Goal: Task Accomplishment & Management: Use online tool/utility

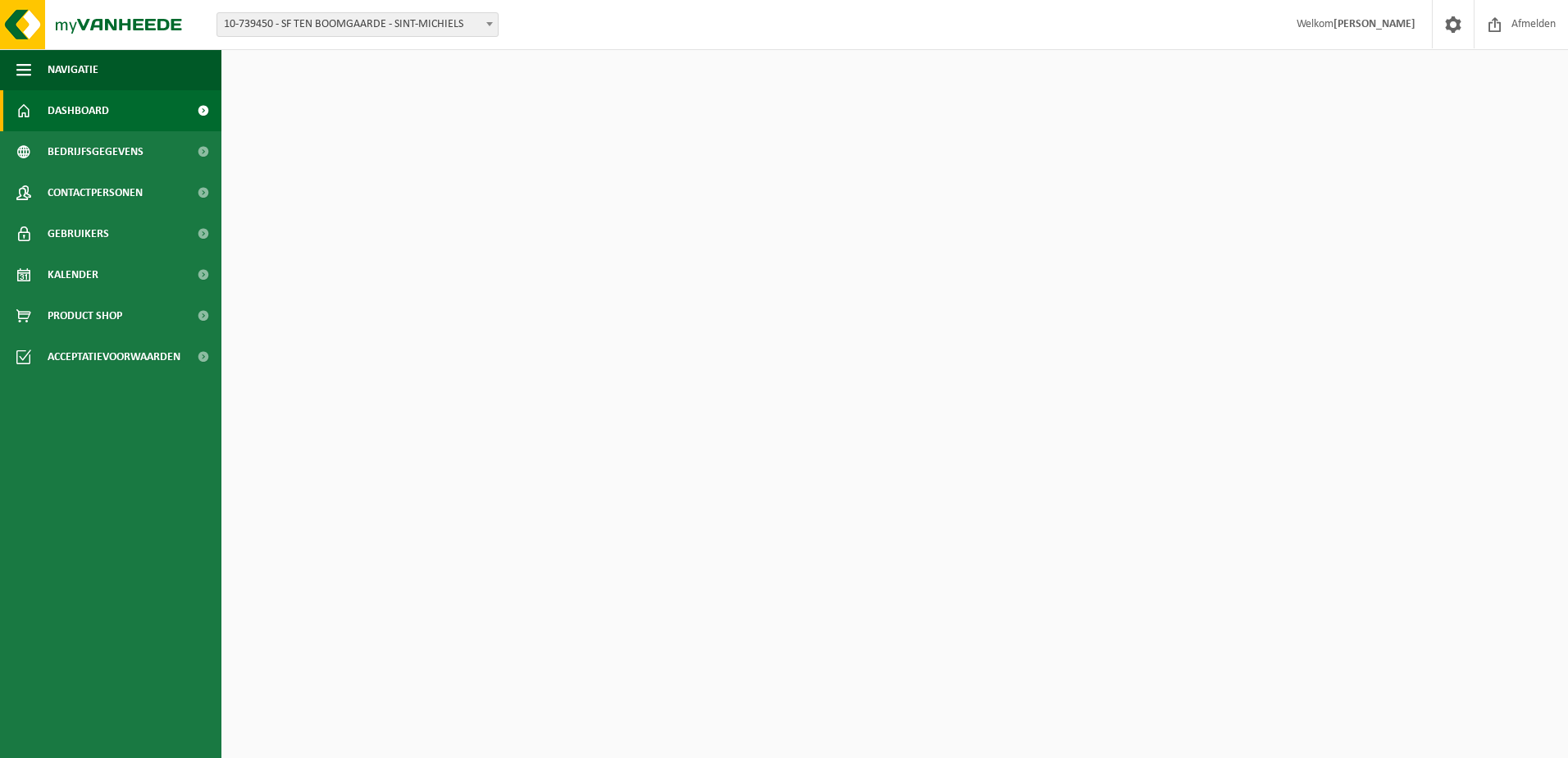
click at [328, 13] on span "10-739450 - SF TEN BOOMGAARDE - SINT-MICHIELS" at bounding box center [358, 25] width 282 height 25
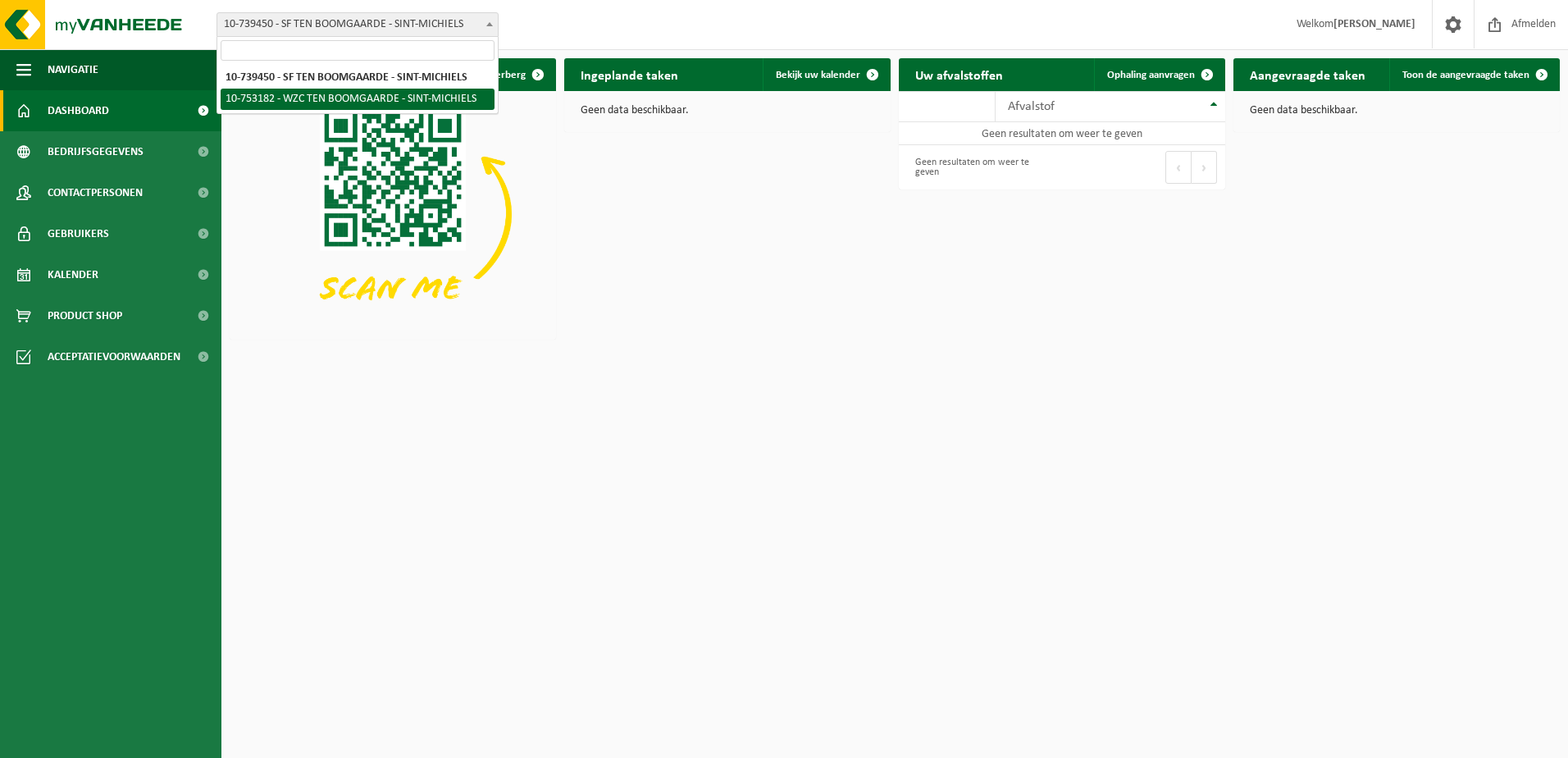
select select "7336"
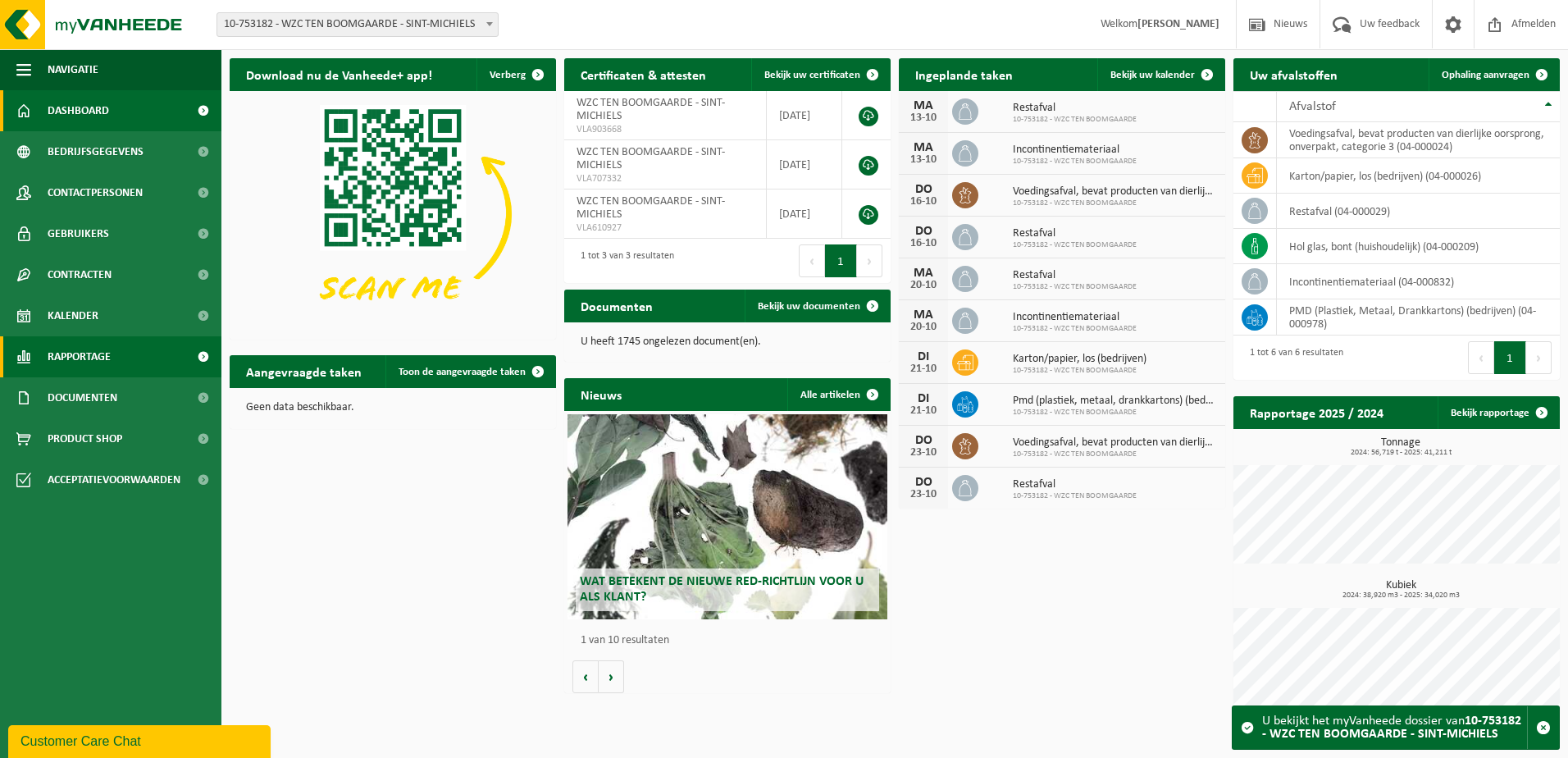
click at [62, 347] on span "Rapportage" at bounding box center [80, 356] width 63 height 41
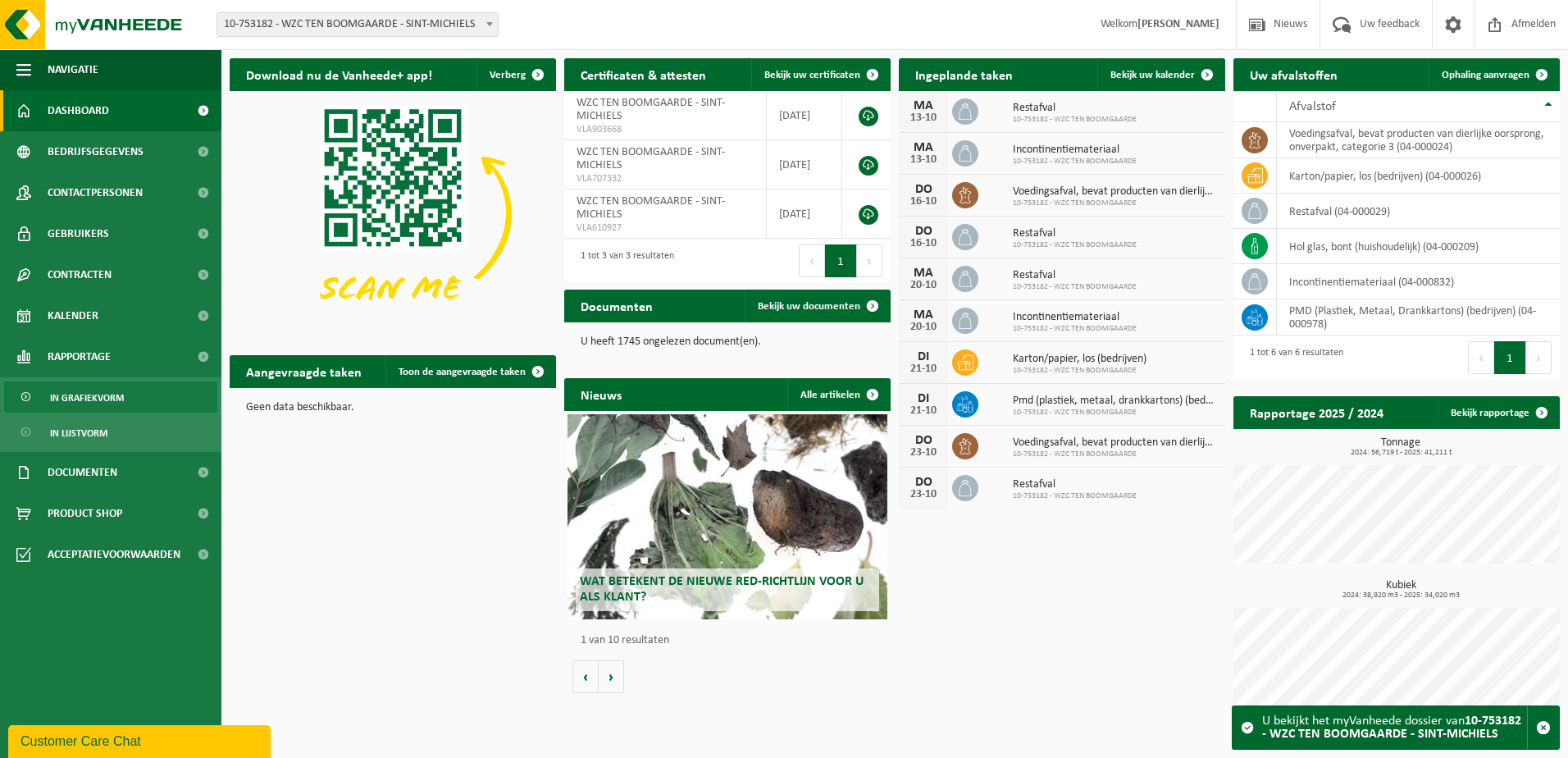
click at [93, 395] on span "In grafiekvorm" at bounding box center [86, 398] width 74 height 31
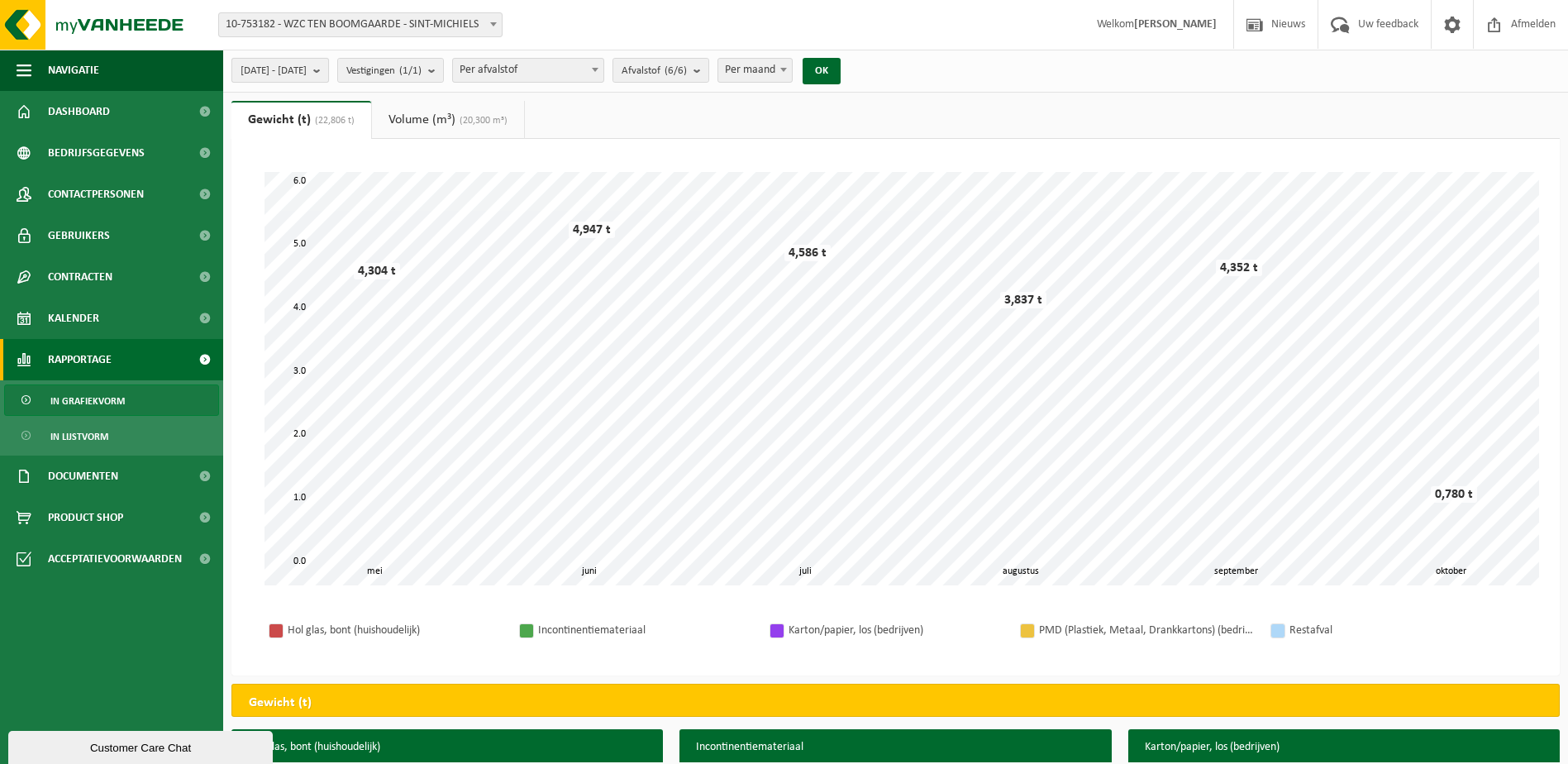
click at [328, 67] on b "submit" at bounding box center [320, 71] width 15 height 23
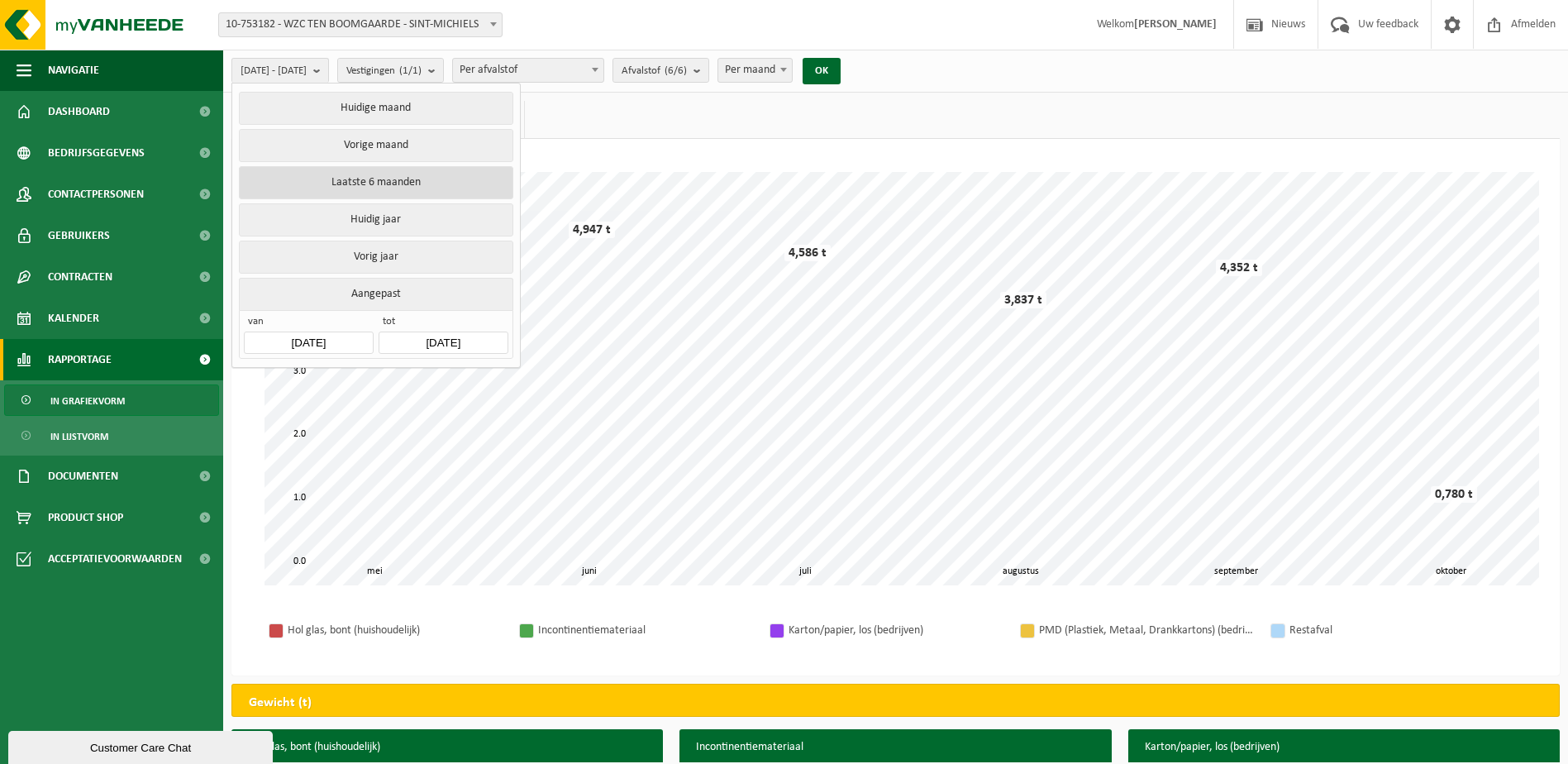
click at [403, 180] on button "Laatste 6 maanden" at bounding box center [376, 183] width 274 height 33
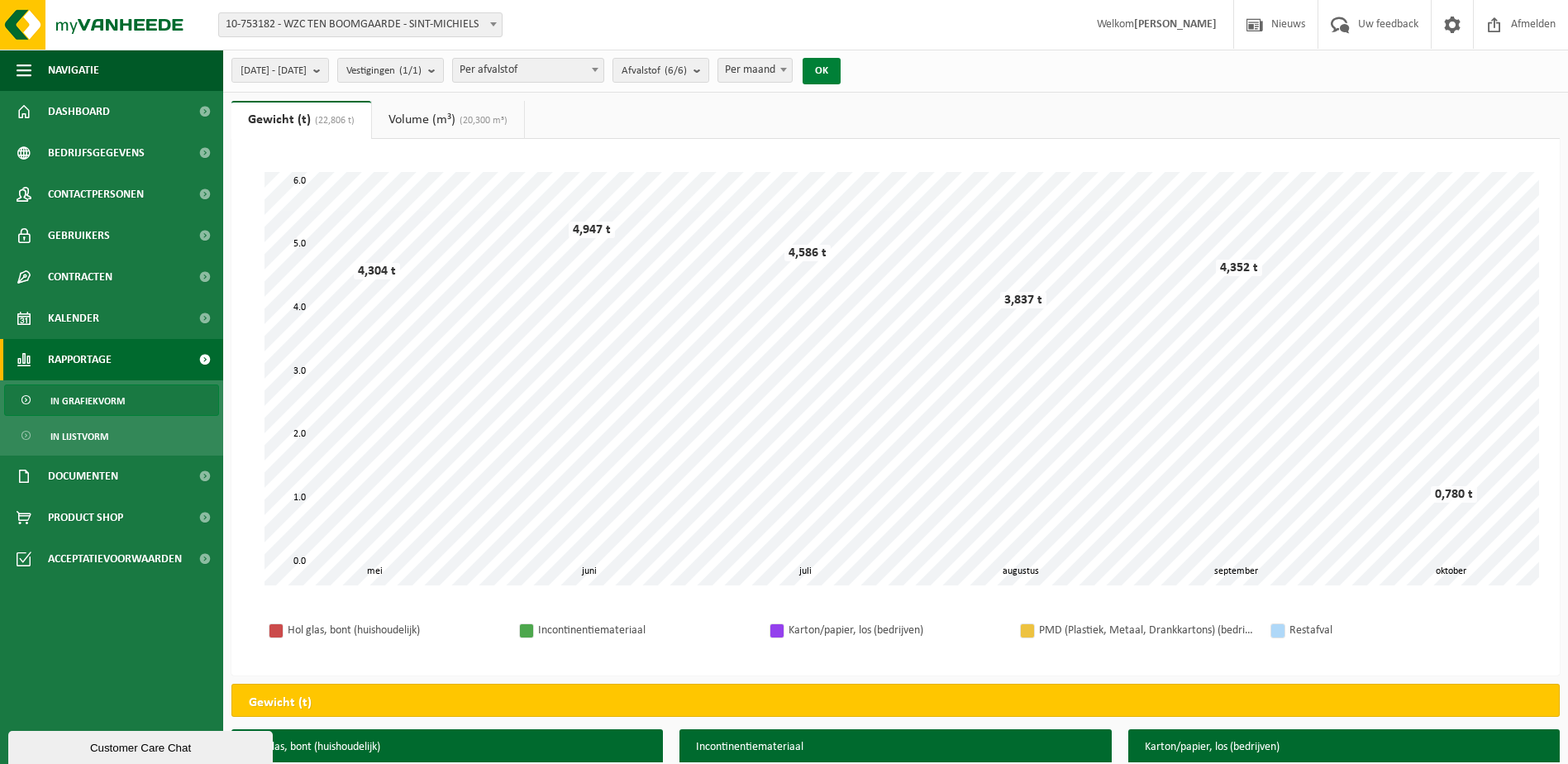
click at [841, 71] on button "OK" at bounding box center [821, 71] width 38 height 26
click at [81, 119] on span "Dashboard" at bounding box center [79, 111] width 62 height 42
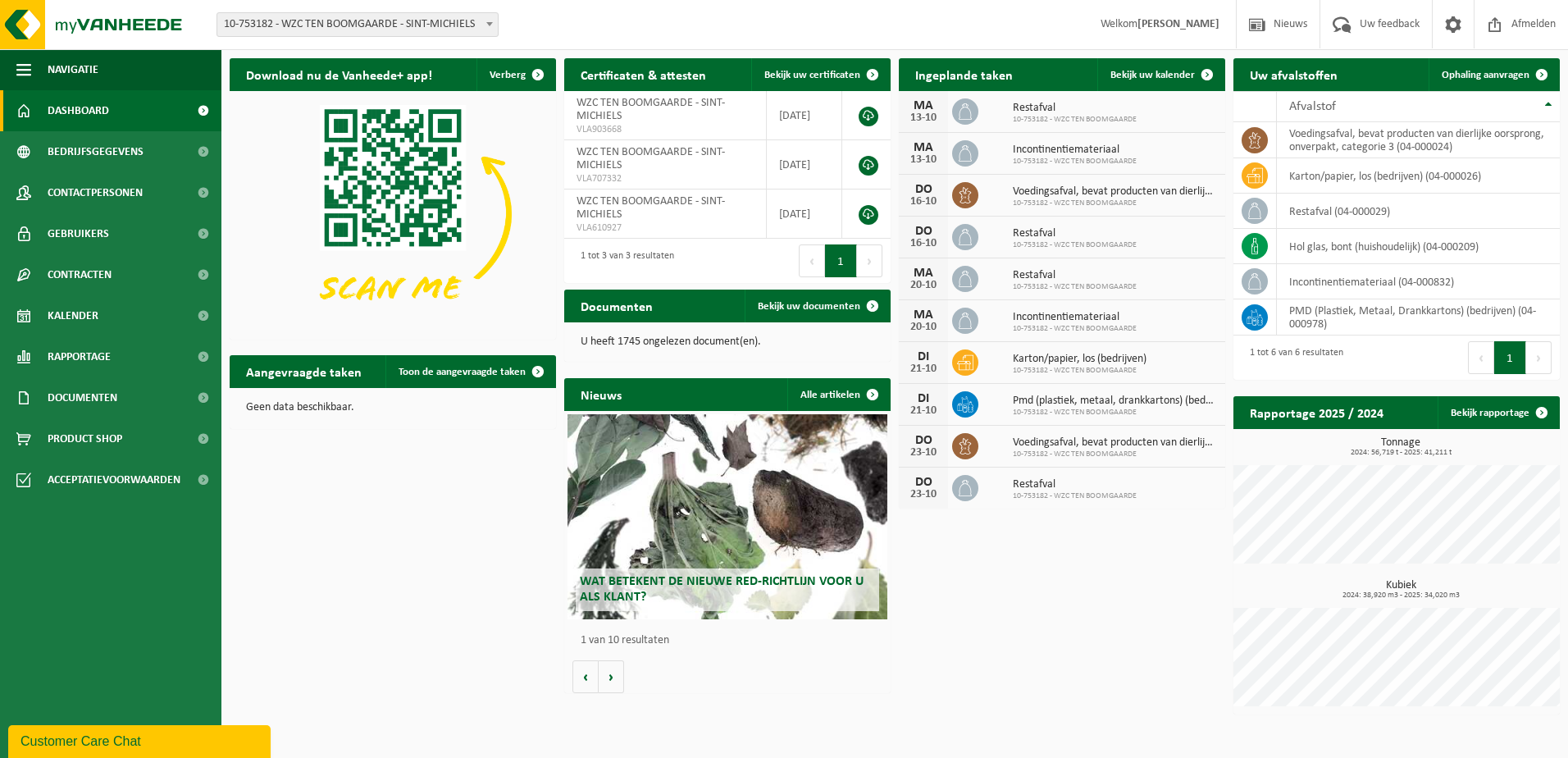
drag, startPoint x: 203, startPoint y: 105, endPoint x: 206, endPoint y: 113, distance: 8.5
click at [204, 105] on span at bounding box center [203, 110] width 36 height 41
click at [1493, 414] on link "Bekijk rapportage" at bounding box center [1498, 413] width 121 height 33
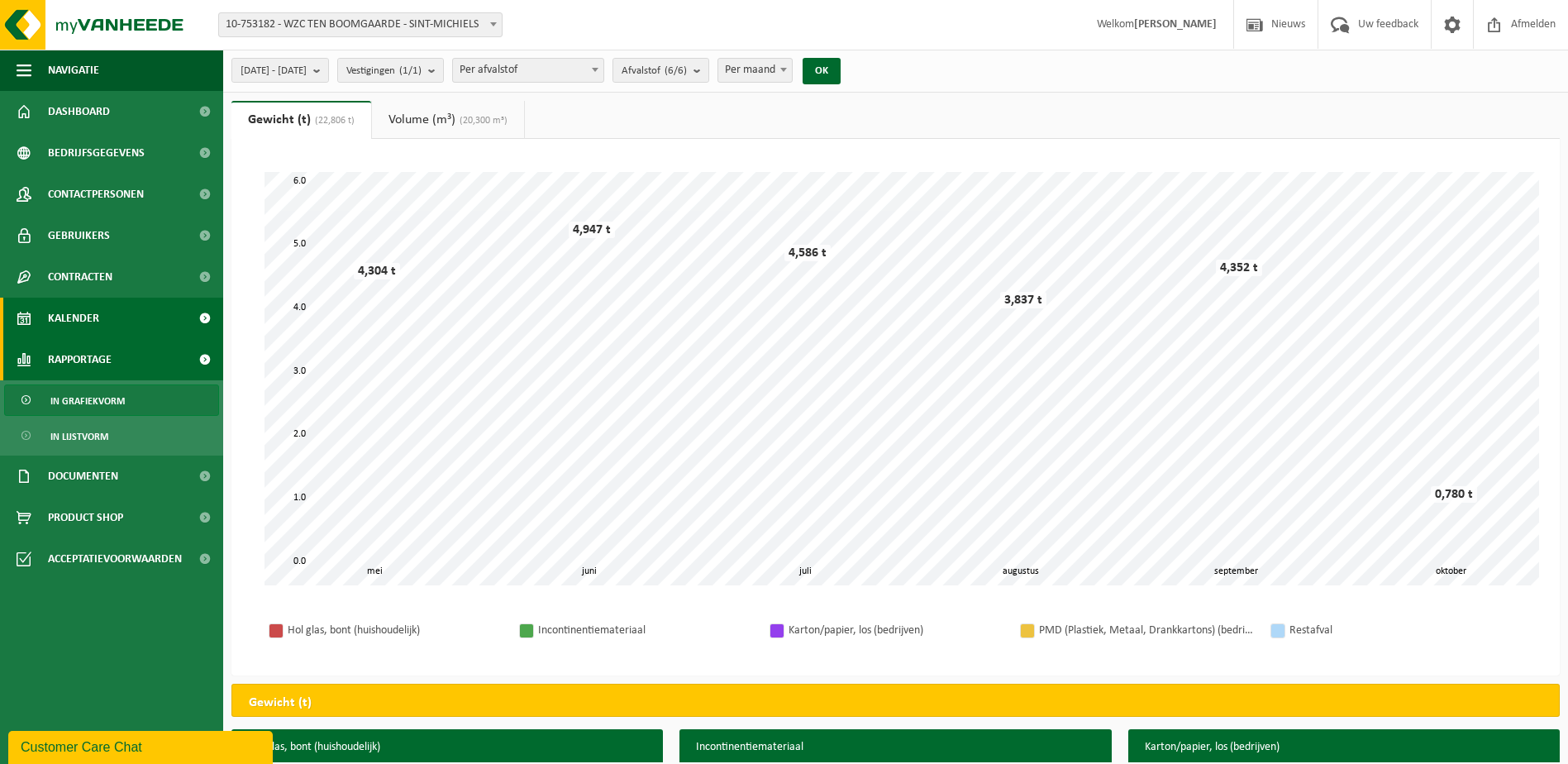
click at [84, 313] on span "Kalender" at bounding box center [74, 319] width 51 height 42
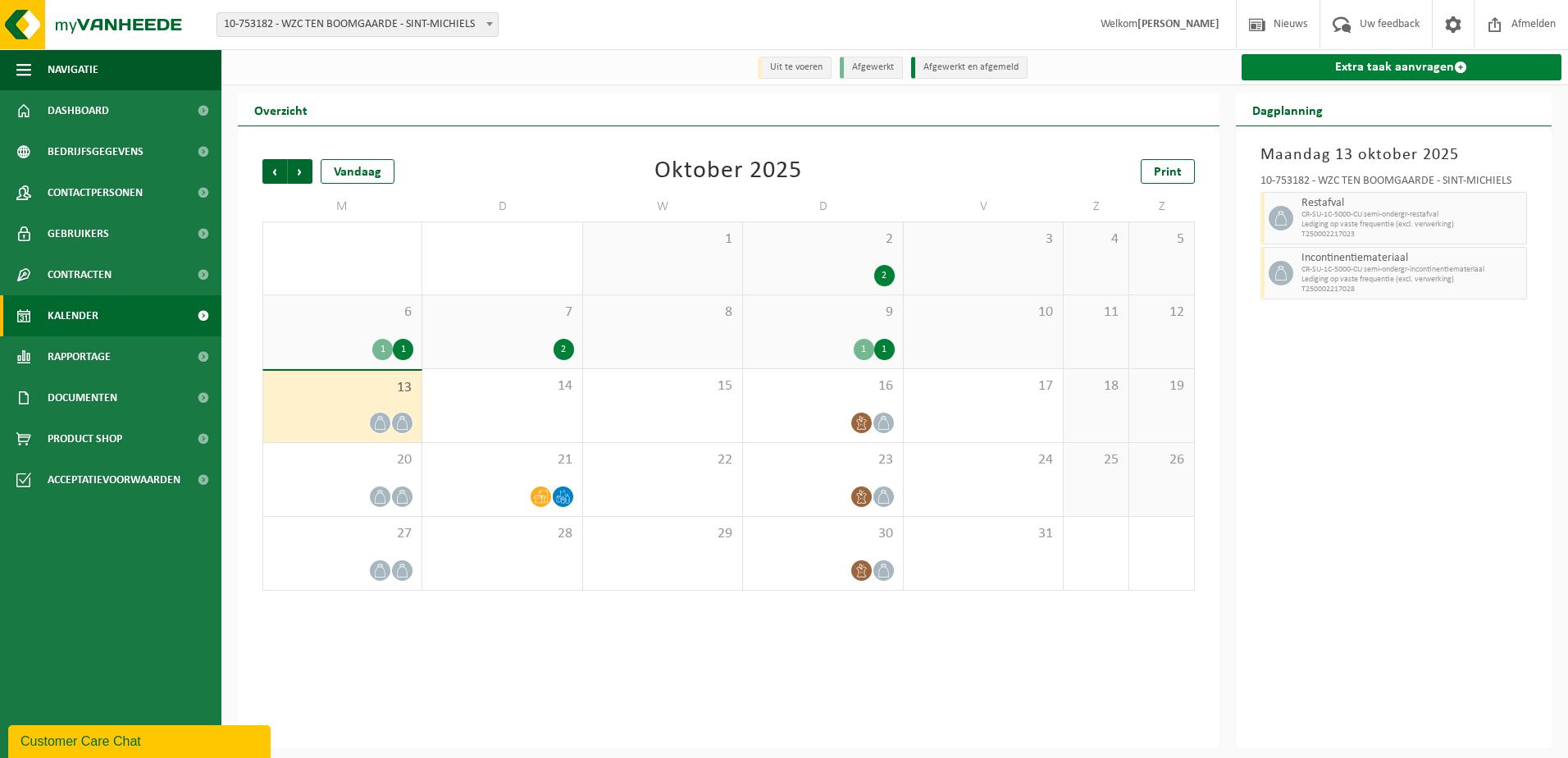
click at [1387, 67] on link "Extra taak aanvragen" at bounding box center [1402, 66] width 321 height 26
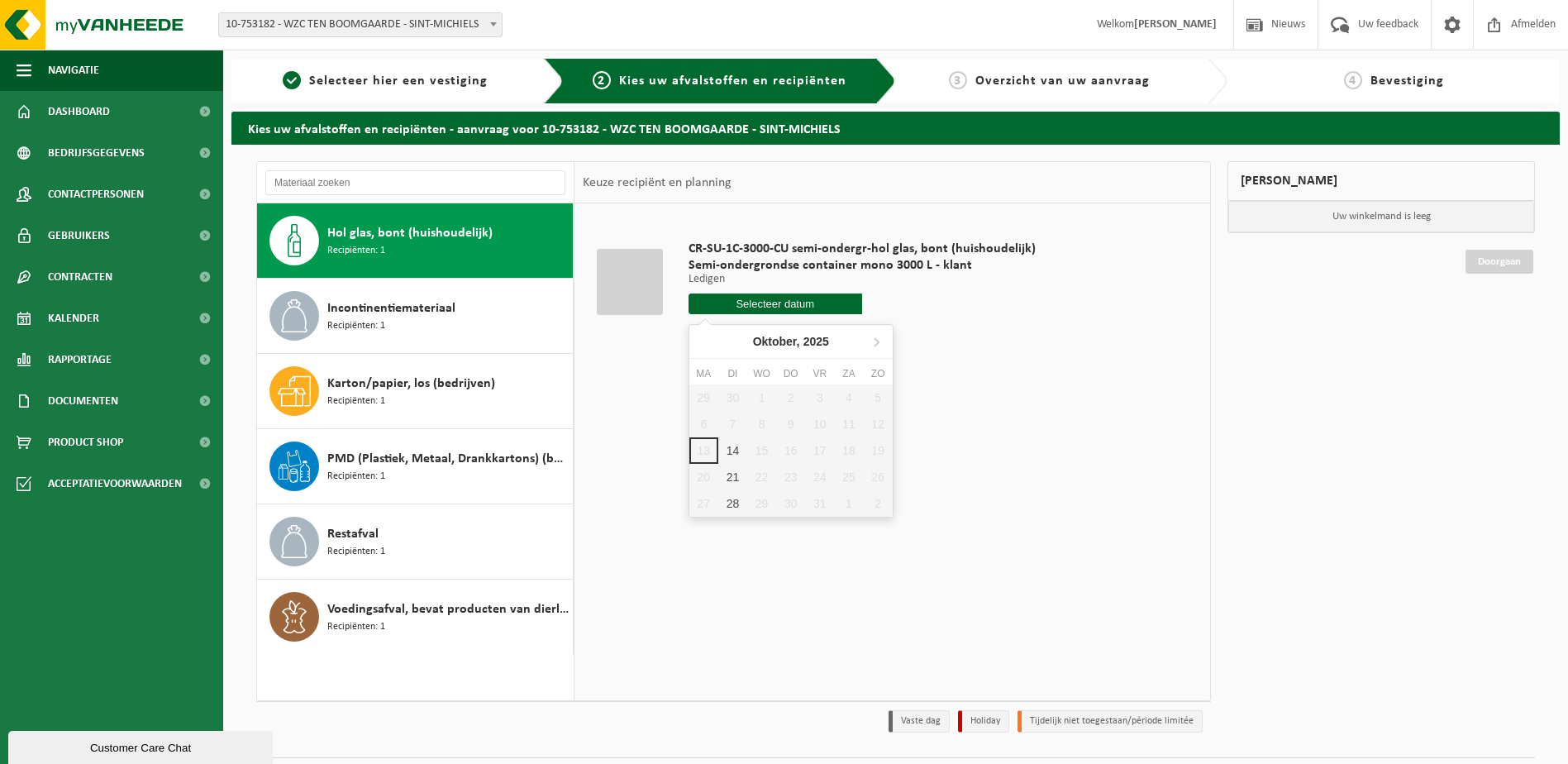
click at [798, 294] on input "text" at bounding box center [775, 303] width 173 height 20
click at [733, 452] on div "14" at bounding box center [733, 450] width 29 height 26
type input "Van [DATE]"
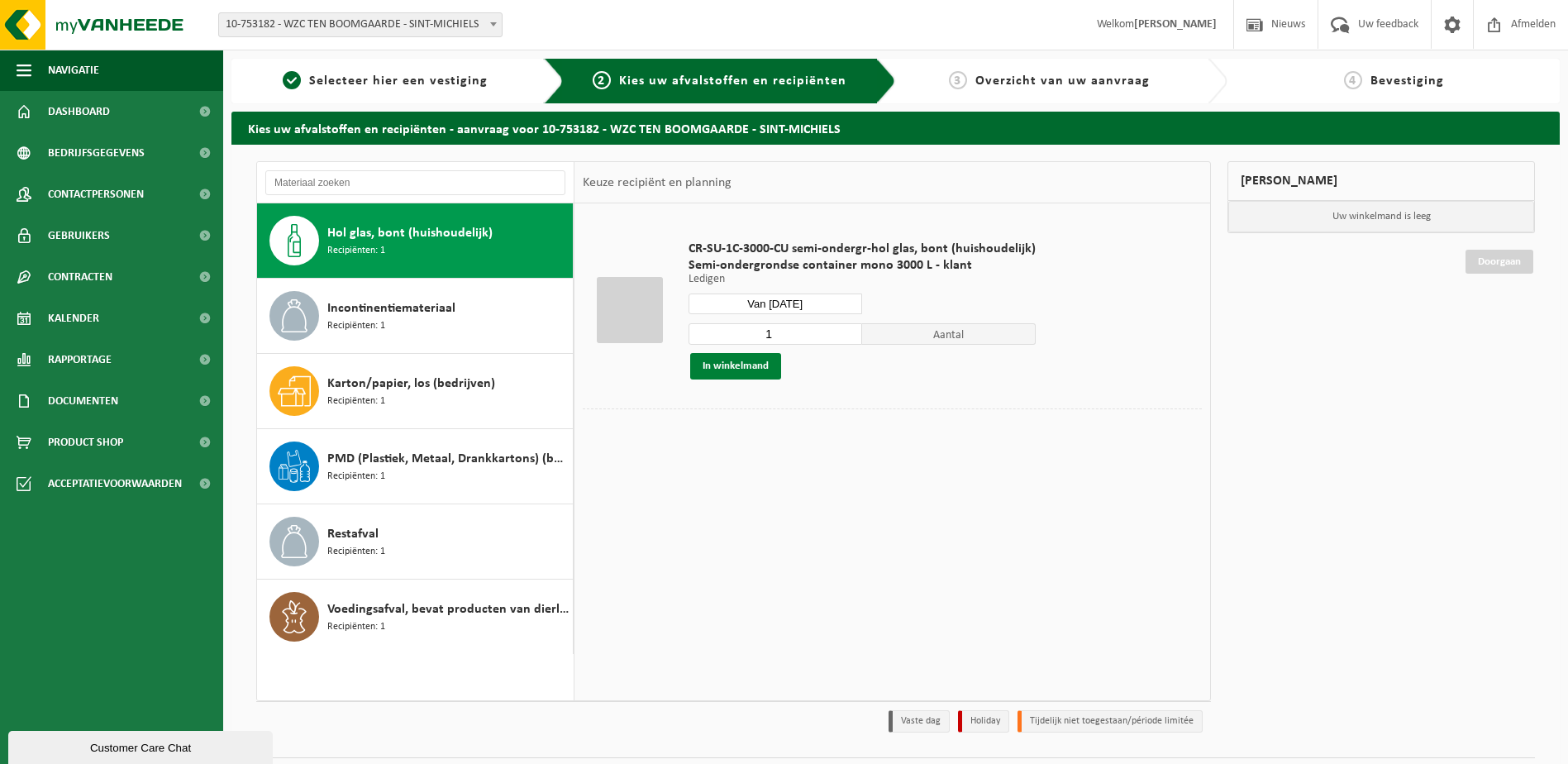
click at [743, 365] on button "In winkelmand" at bounding box center [736, 366] width 91 height 26
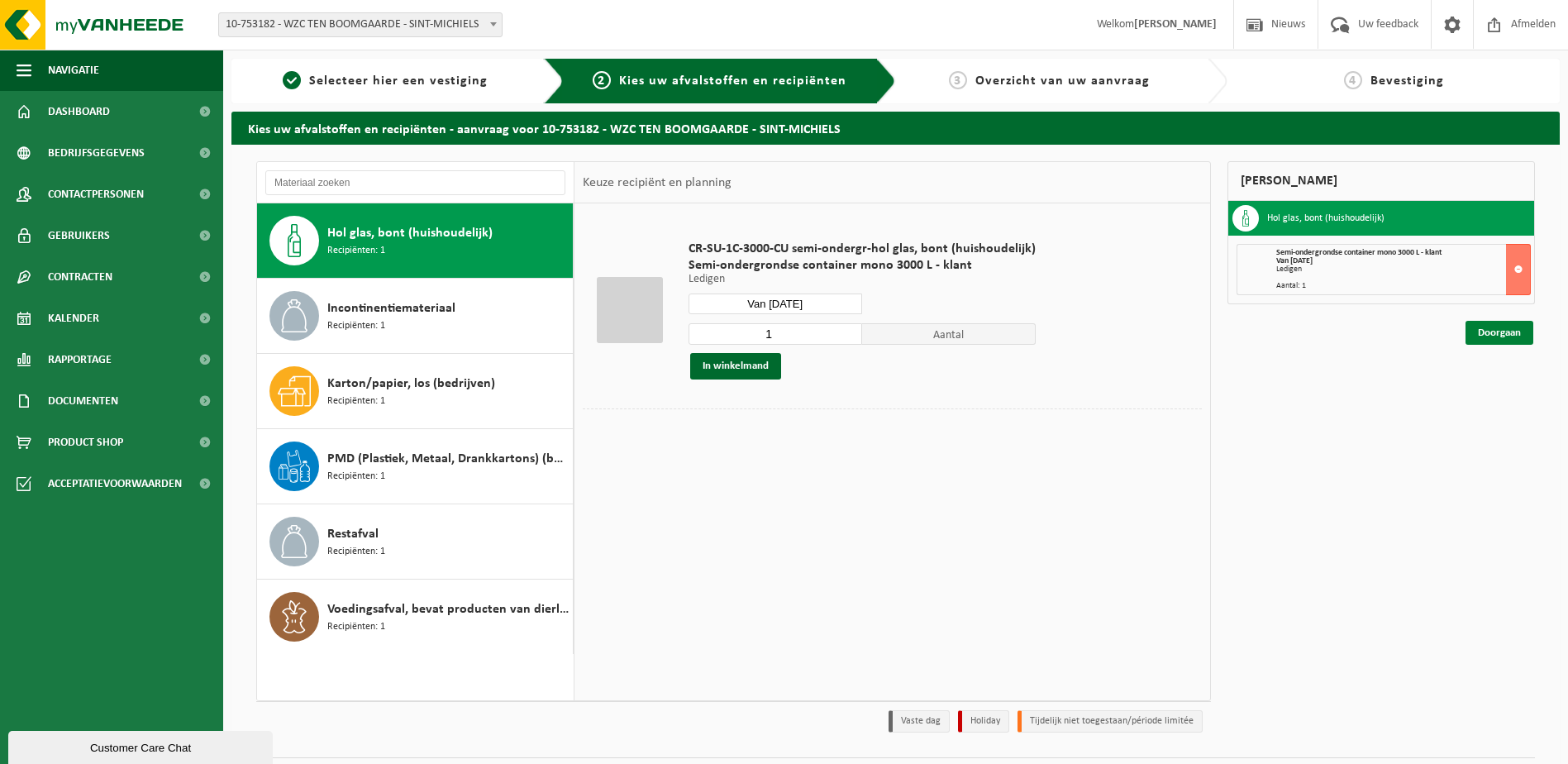
click at [1494, 342] on link "Doorgaan" at bounding box center [1500, 332] width 68 height 24
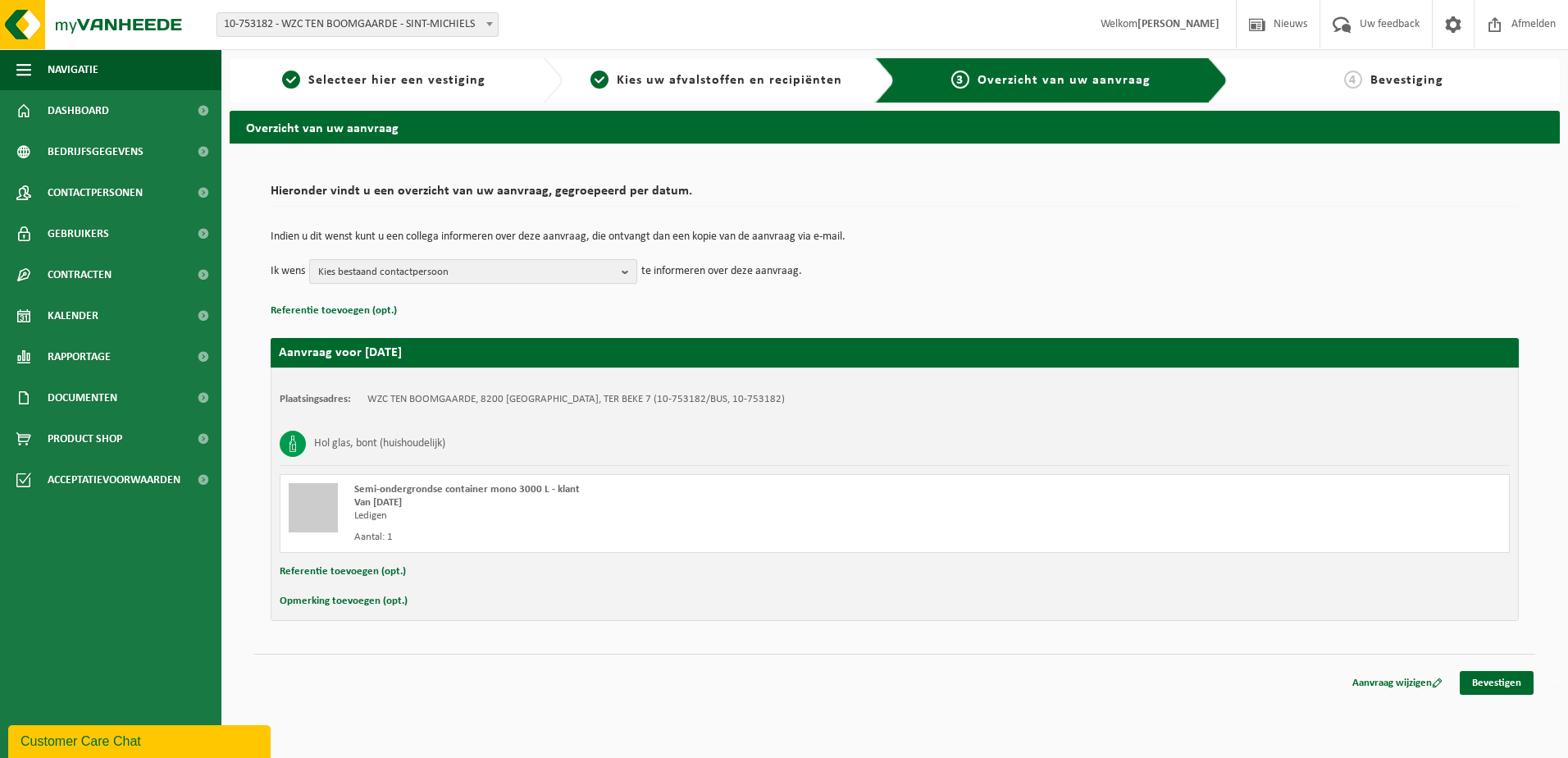
click at [355, 276] on span "Kies bestaand contactpersoon" at bounding box center [466, 273] width 297 height 25
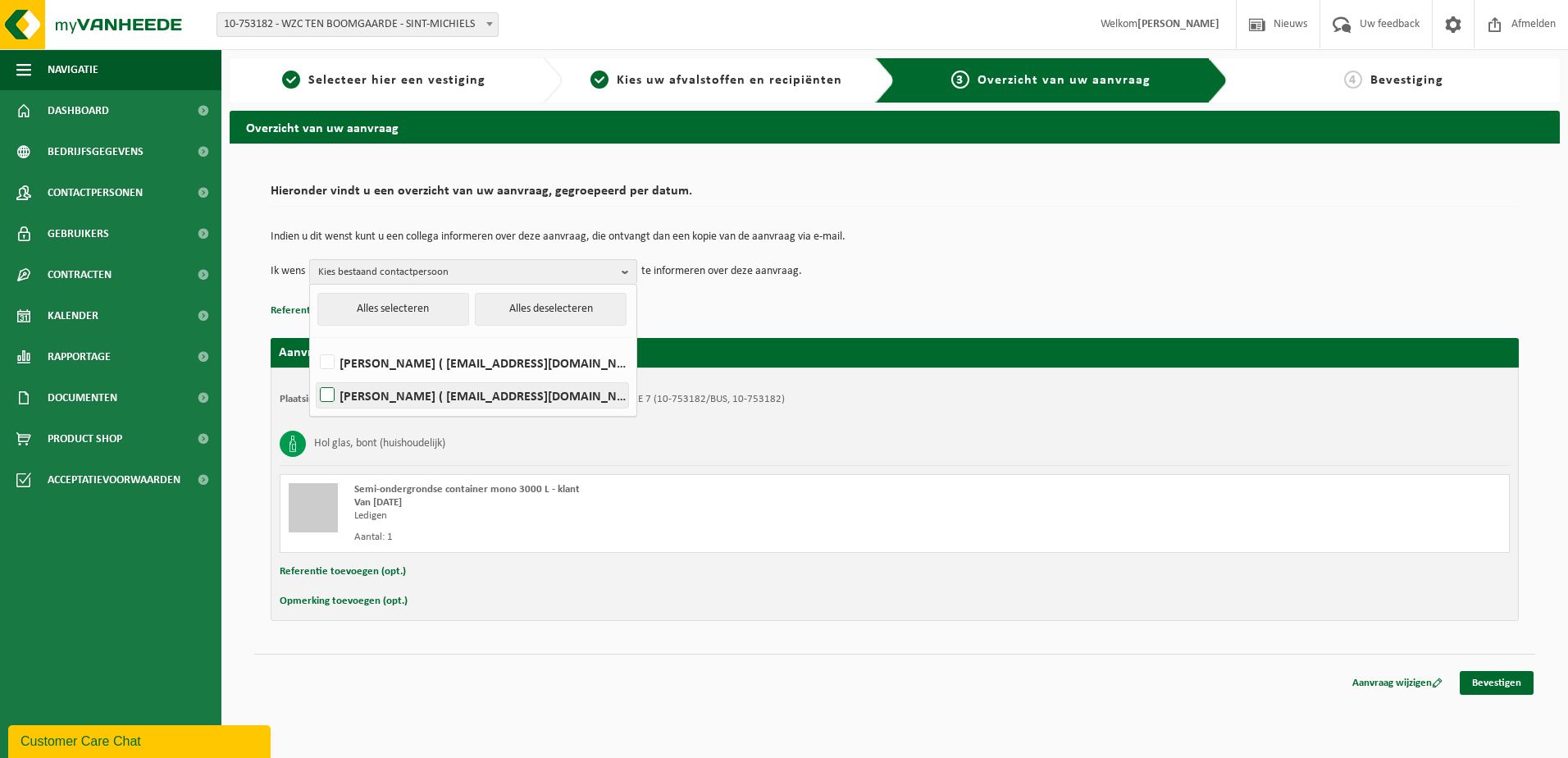
click at [326, 394] on label "MARTIN JACQUES ( martin.jacques@mintus.be )" at bounding box center [472, 396] width 312 height 25
click at [314, 375] on input "MARTIN JACQUES ( martin.jacques@mintus.be )" at bounding box center [313, 375] width 1 height 1
checkbox input "true"
click at [798, 310] on p "Referentie toevoegen (opt.)" at bounding box center [895, 311] width 1248 height 21
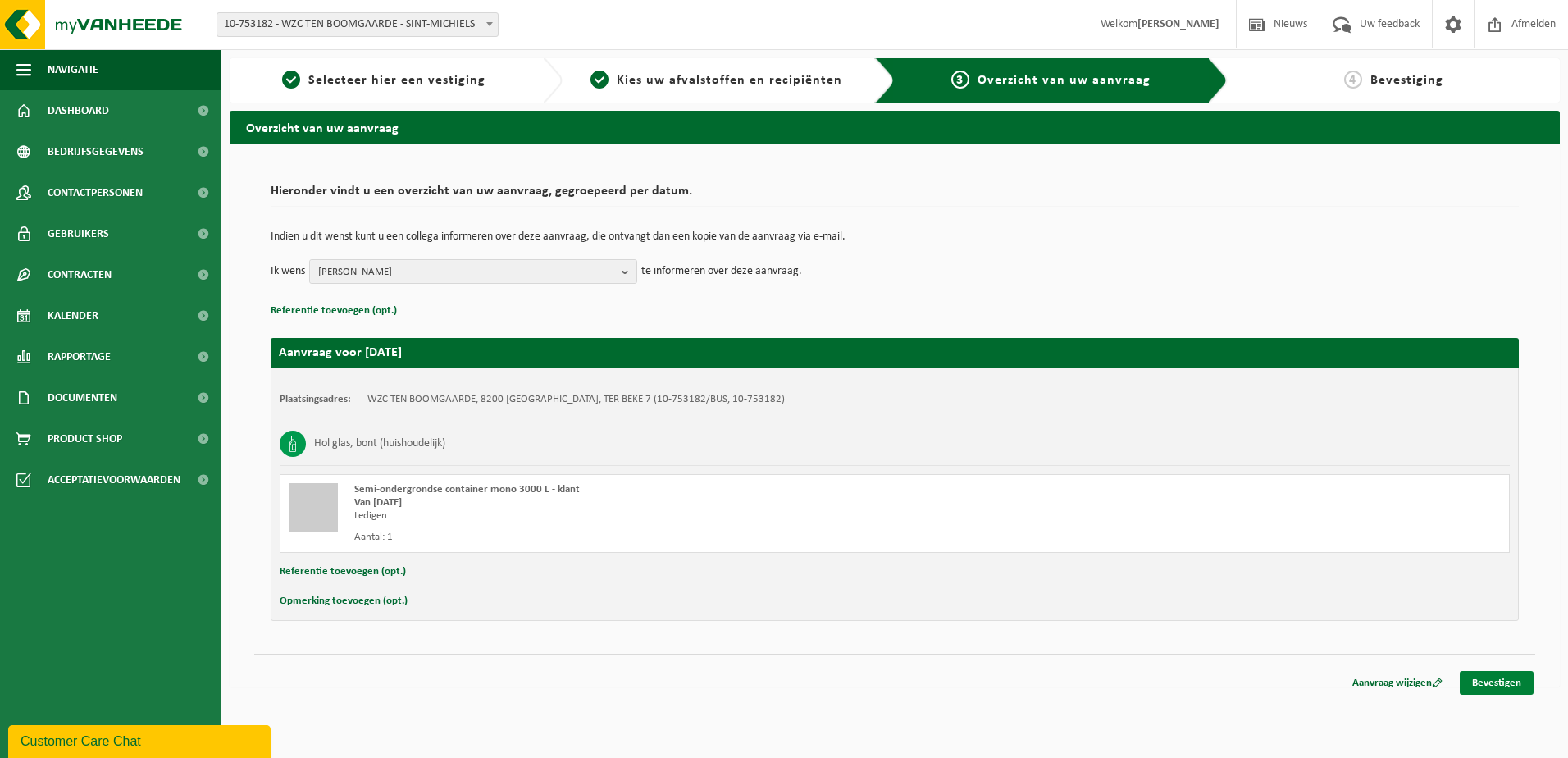
click at [1513, 681] on link "Bevestigen" at bounding box center [1497, 683] width 74 height 24
